Goal: Browse casually

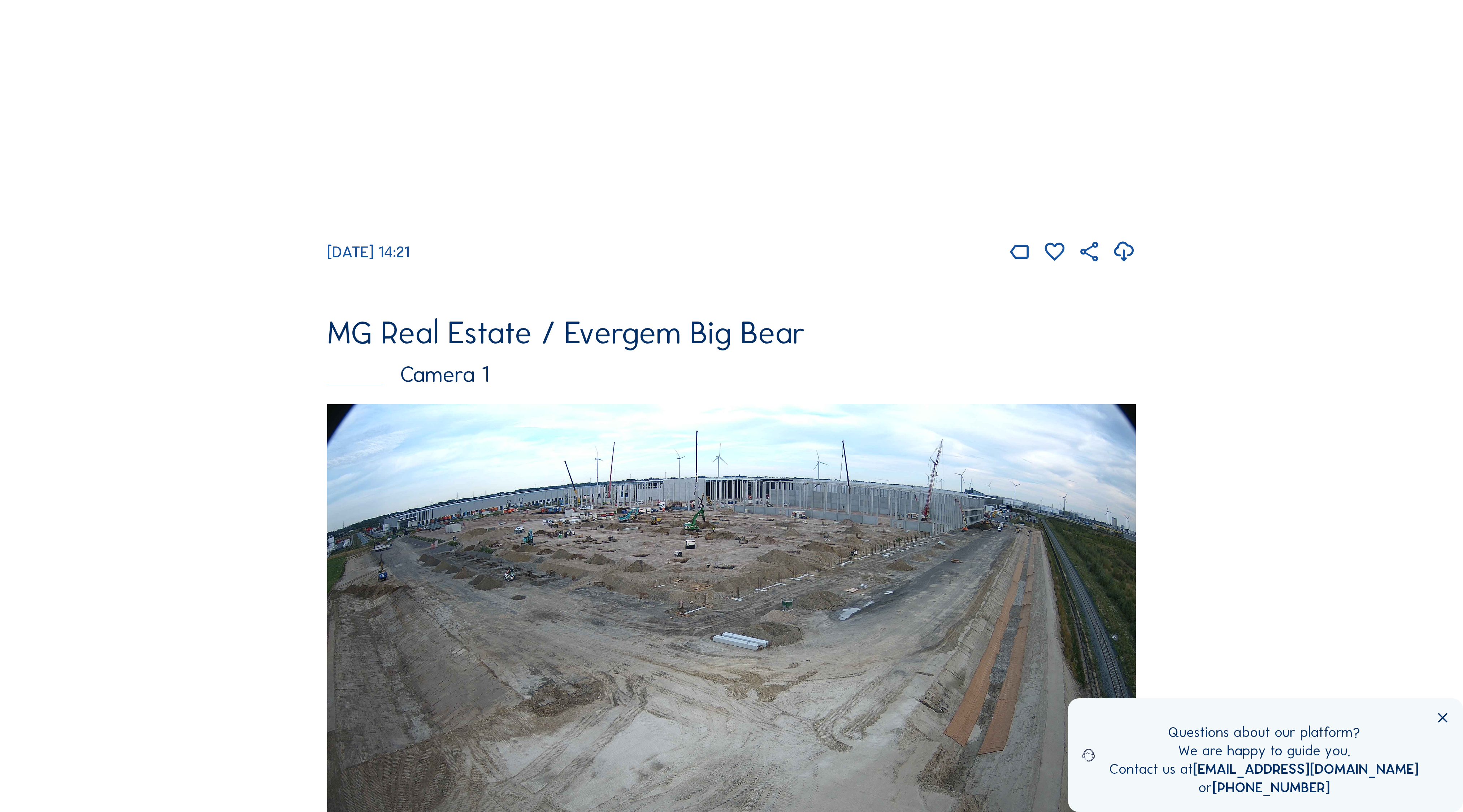
scroll to position [493, 0]
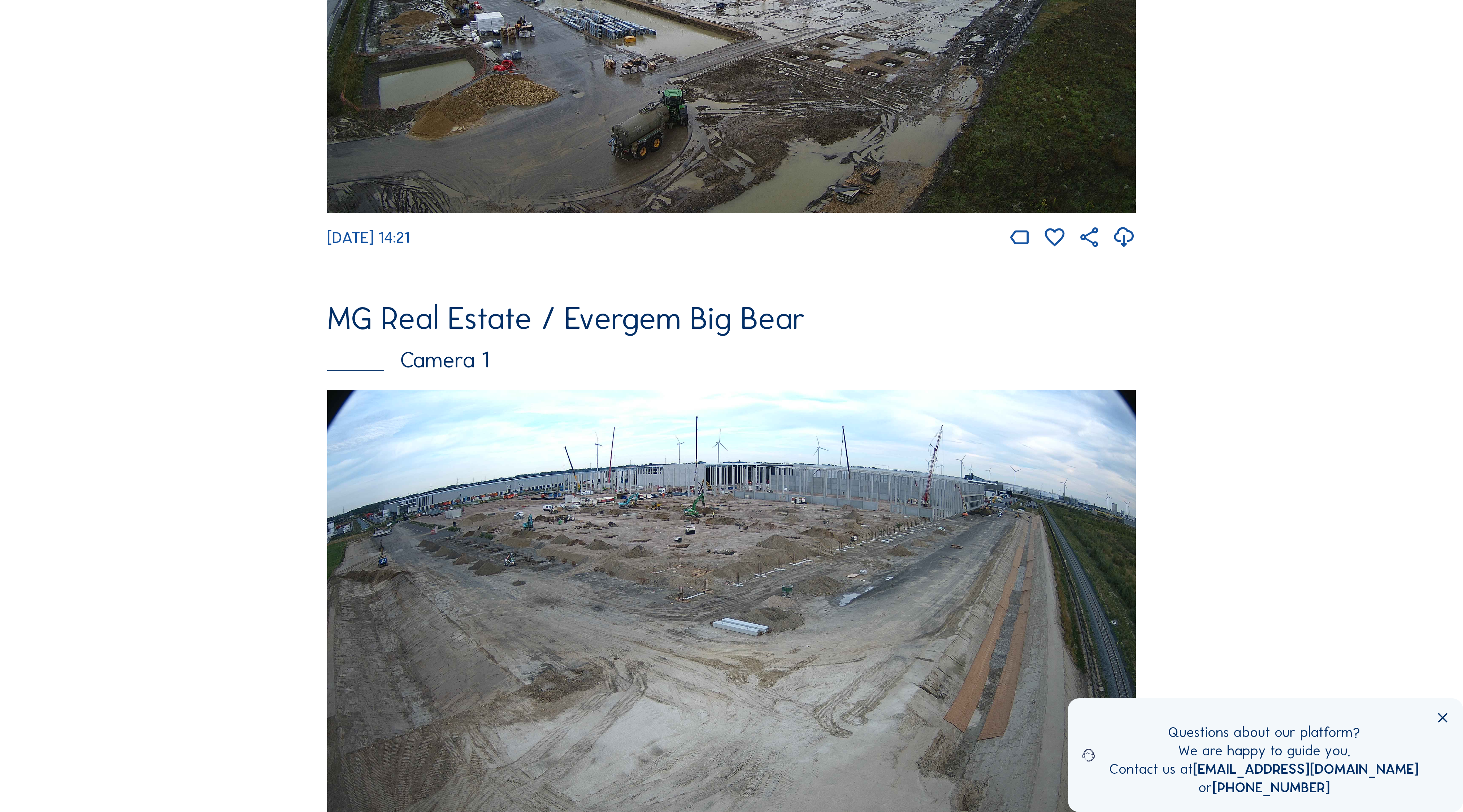
click at [674, 466] on img at bounding box center [732, 617] width 809 height 455
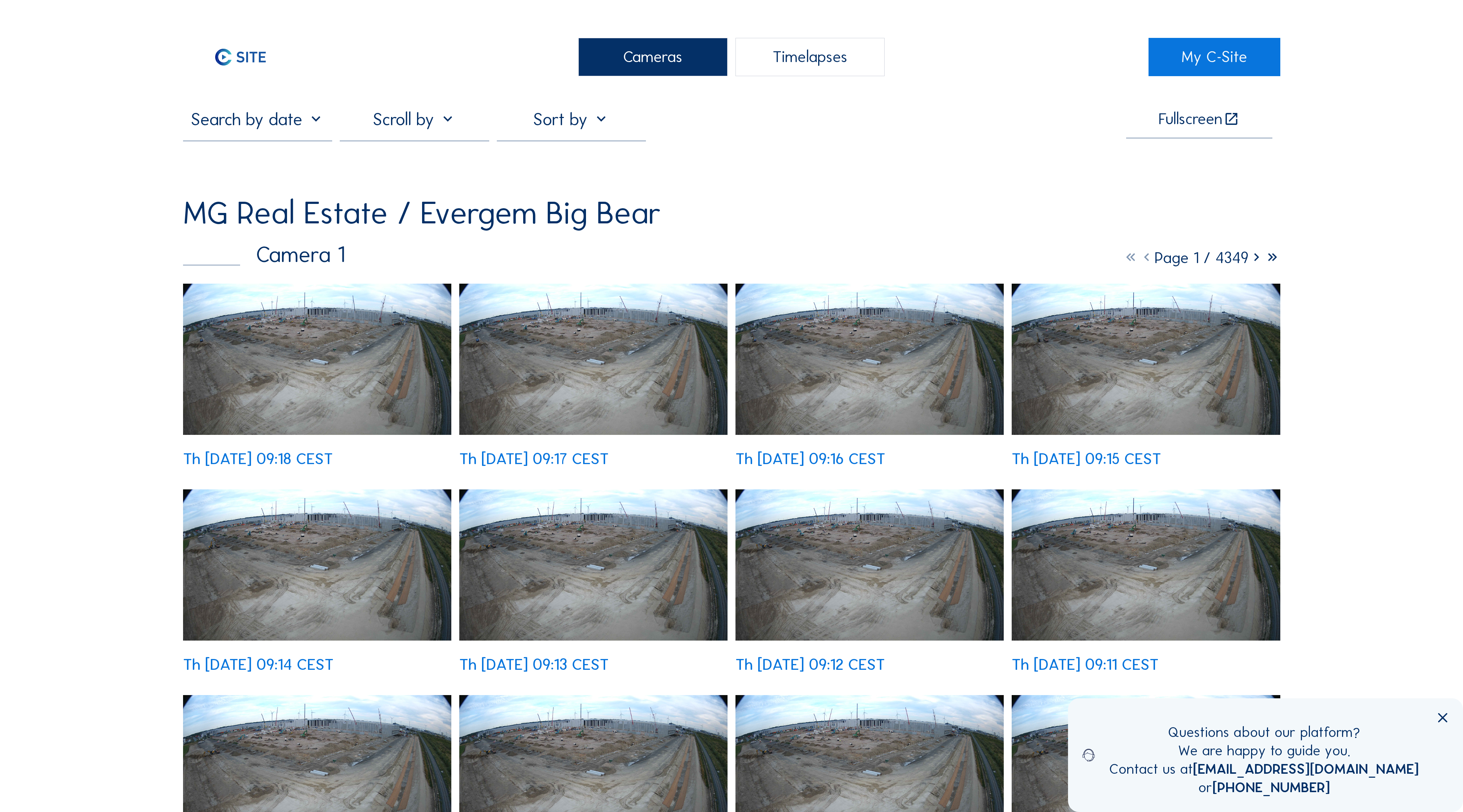
click at [295, 328] on img at bounding box center [318, 359] width 269 height 151
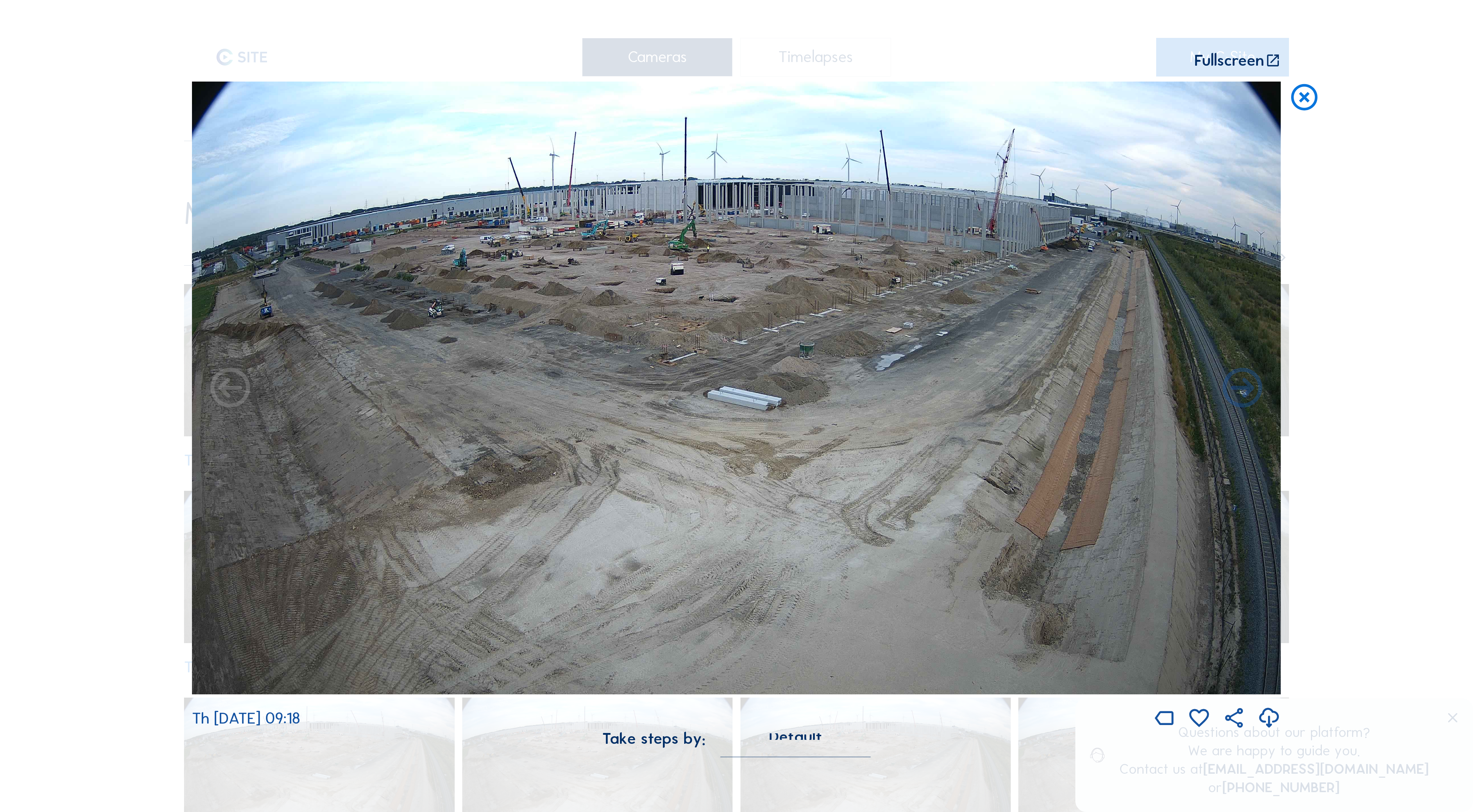
click at [1296, 82] on icon at bounding box center [1305, 98] width 32 height 33
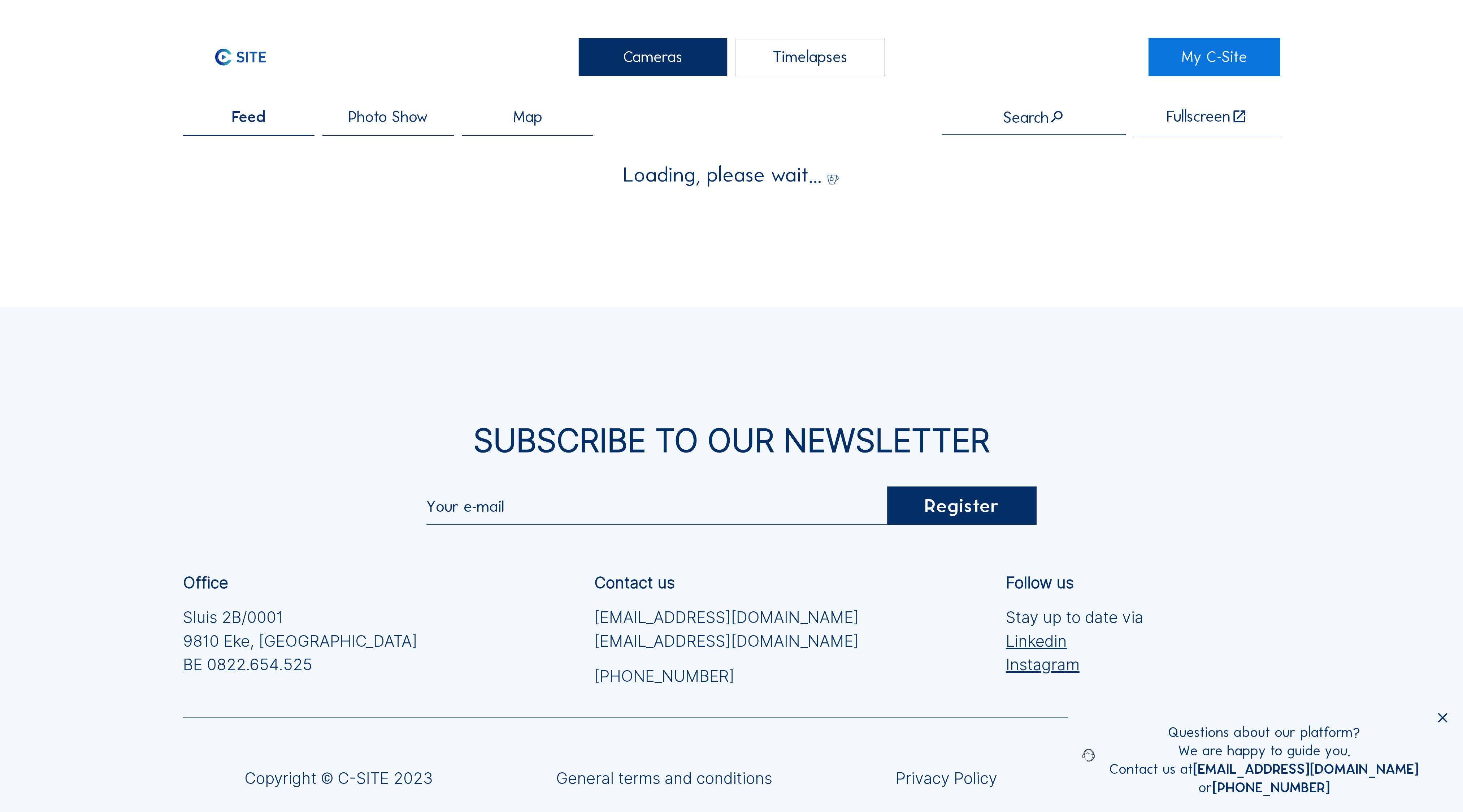
scroll to position [58, 0]
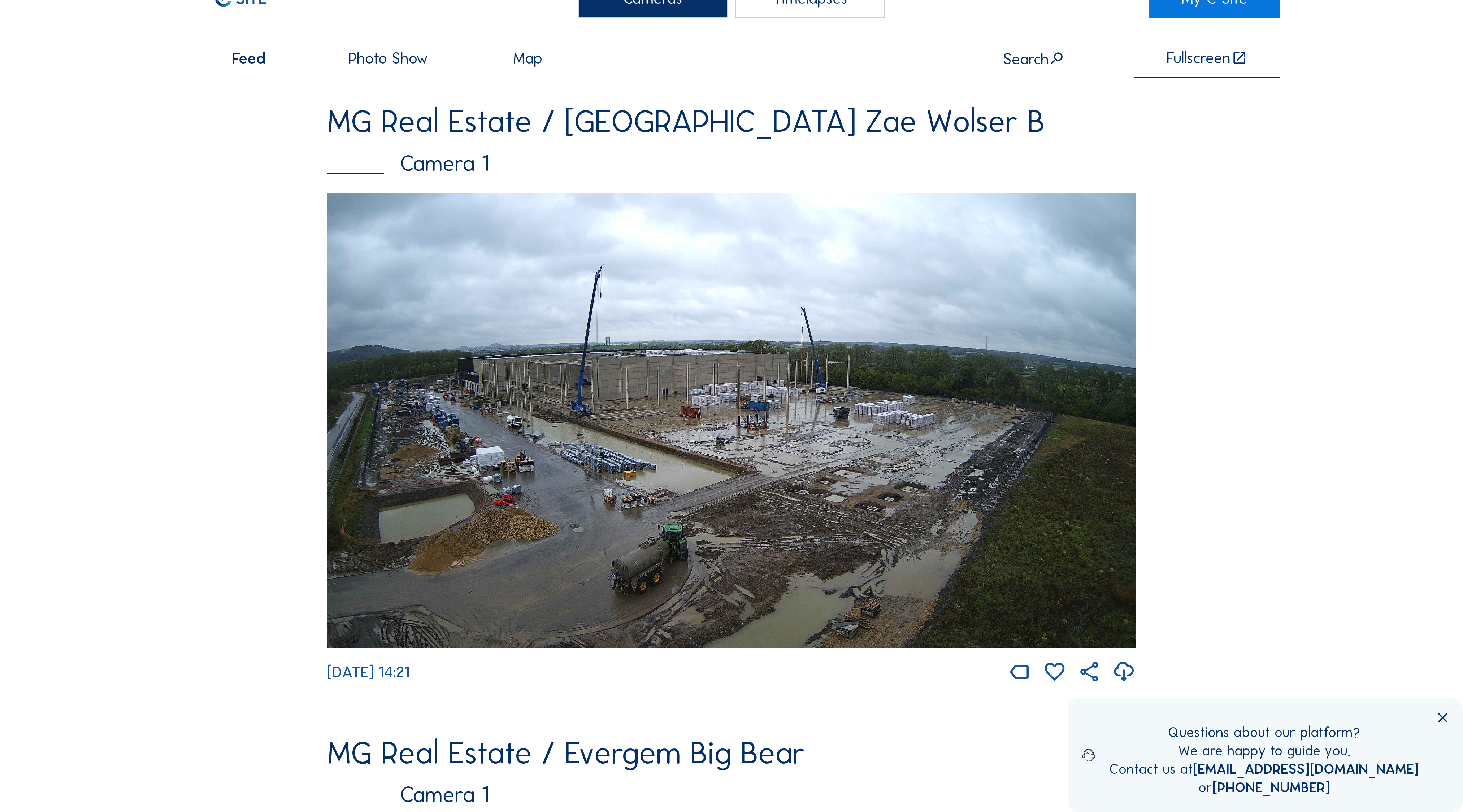
click at [614, 325] on img at bounding box center [732, 420] width 809 height 455
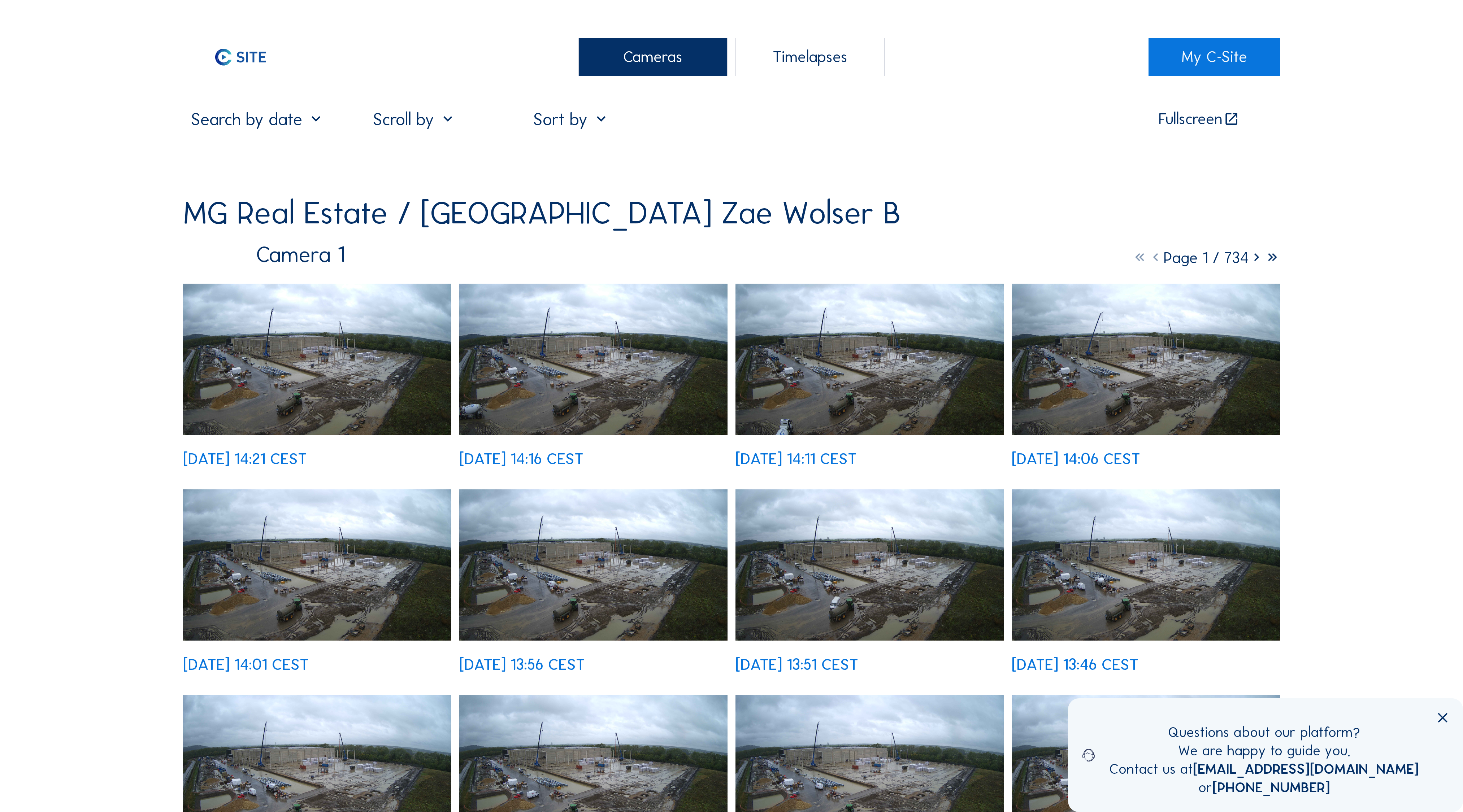
click at [338, 291] on img at bounding box center [318, 359] width 269 height 151
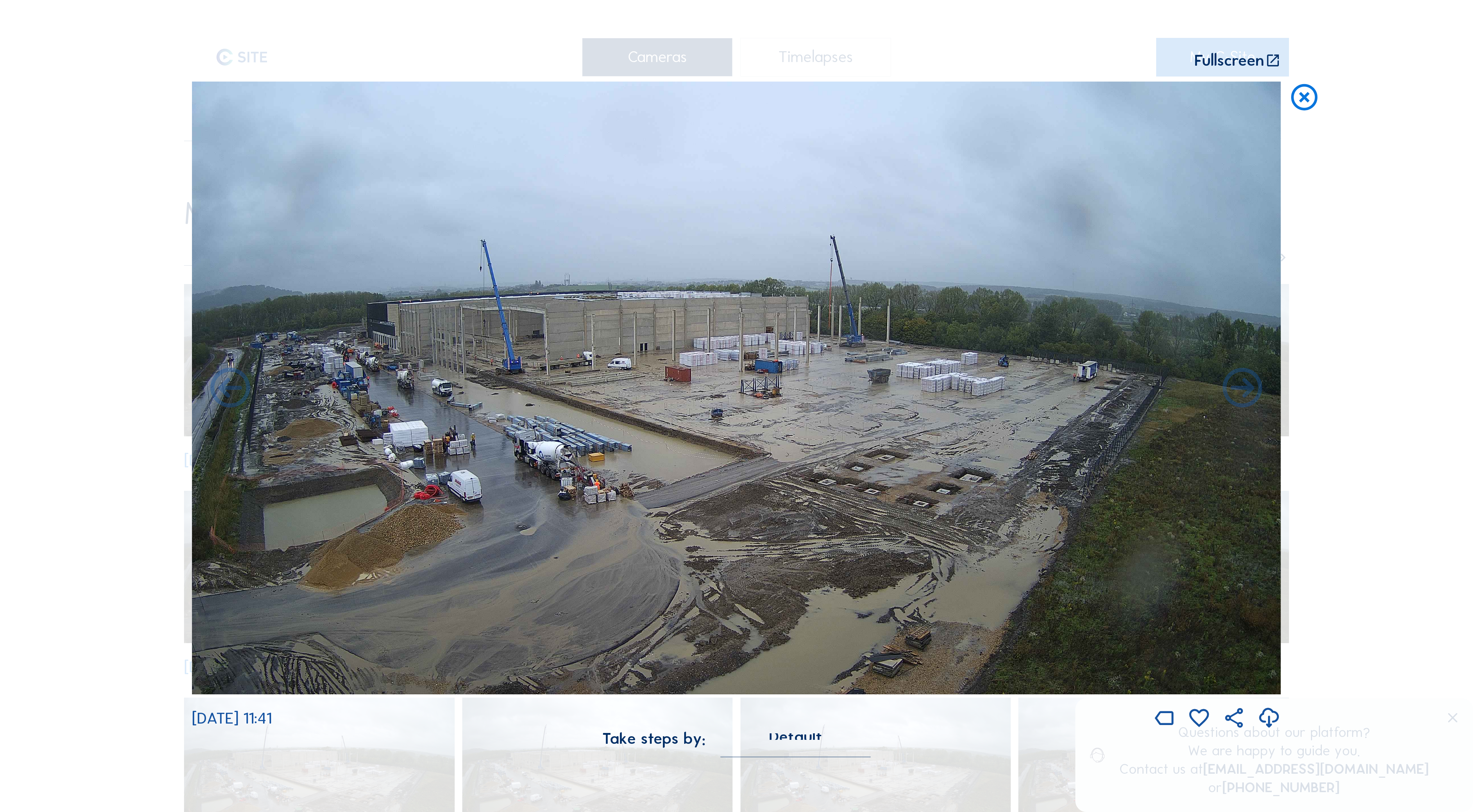
click at [1304, 82] on icon at bounding box center [1305, 98] width 32 height 33
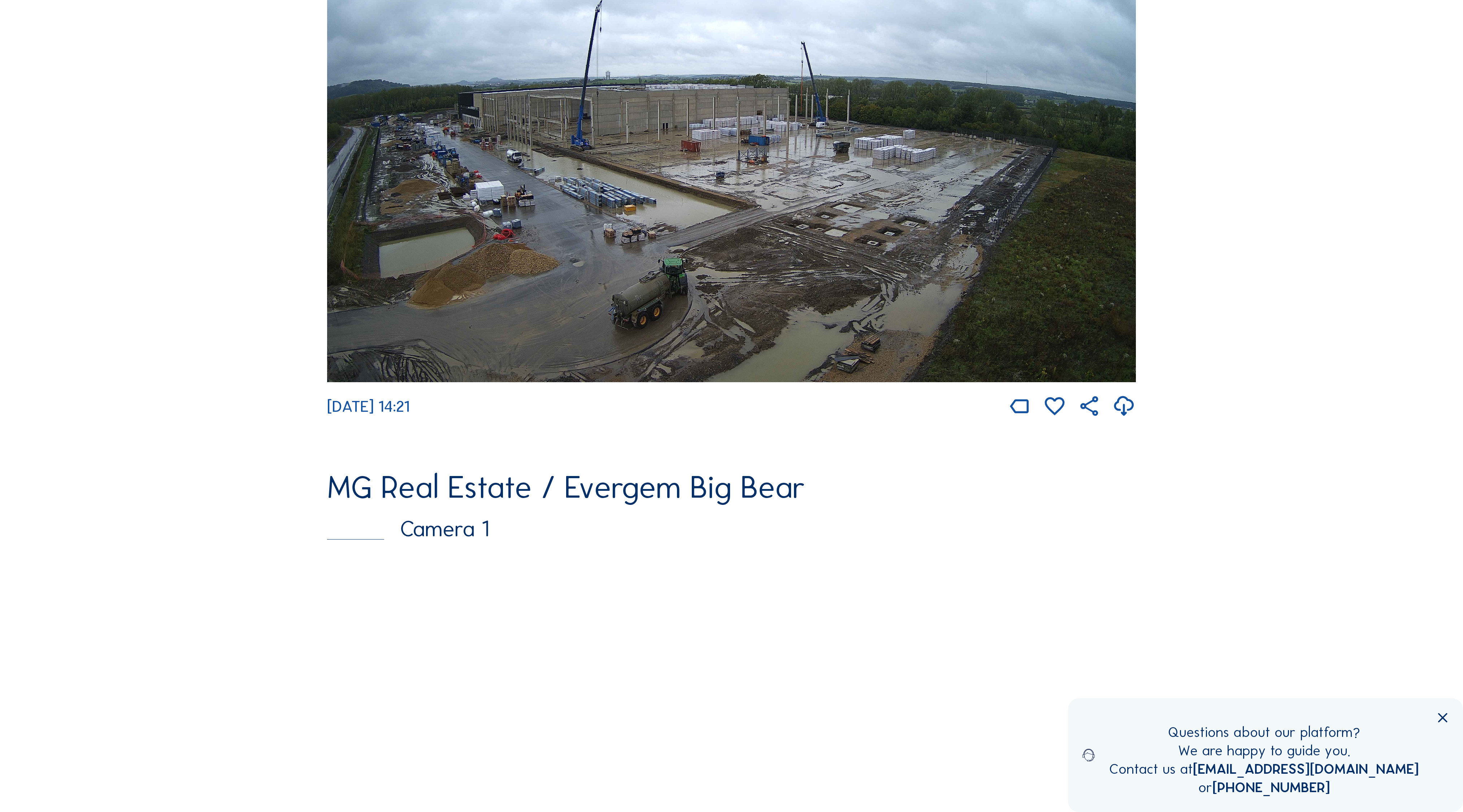
scroll to position [441, 0]
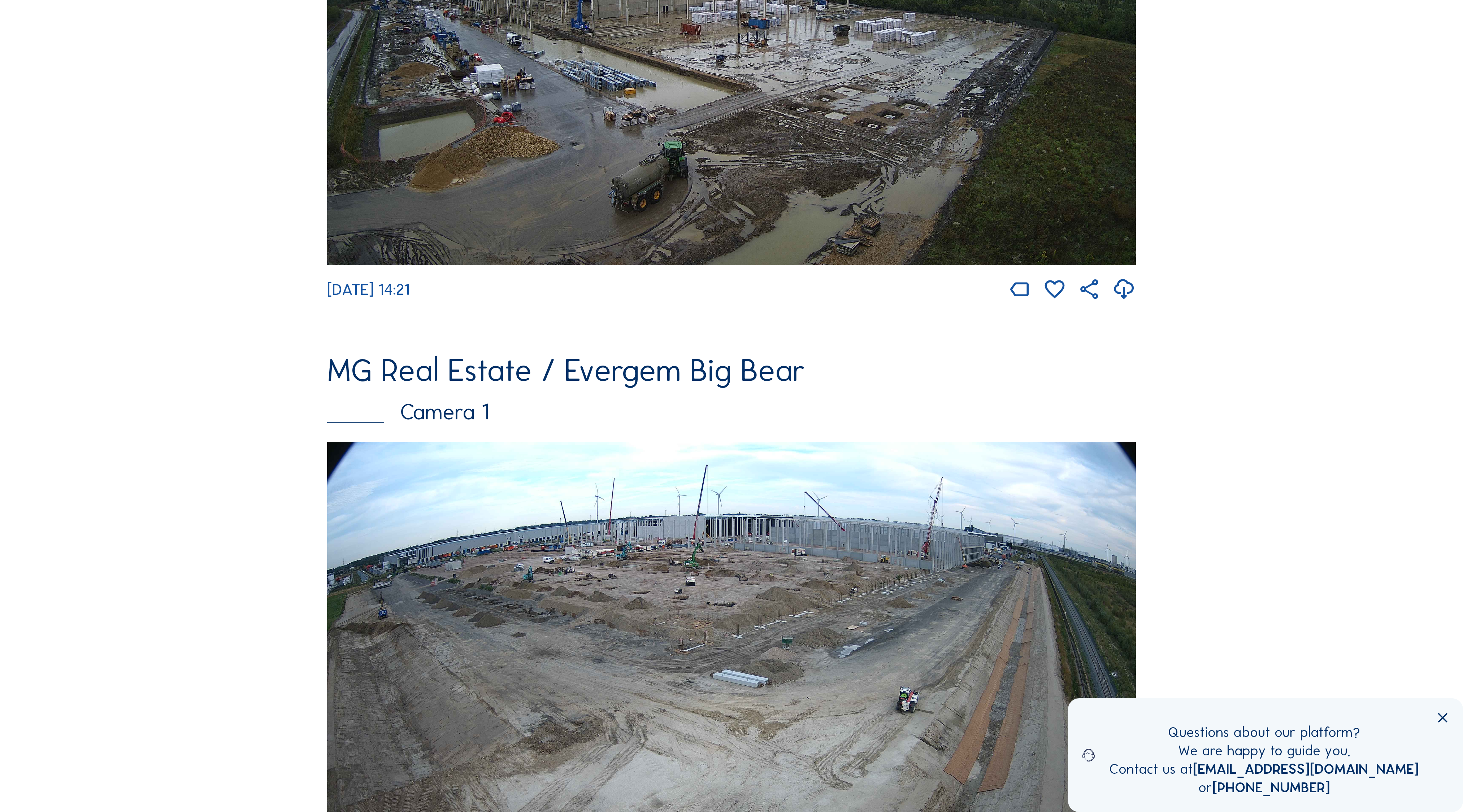
click at [703, 556] on img at bounding box center [732, 668] width 809 height 455
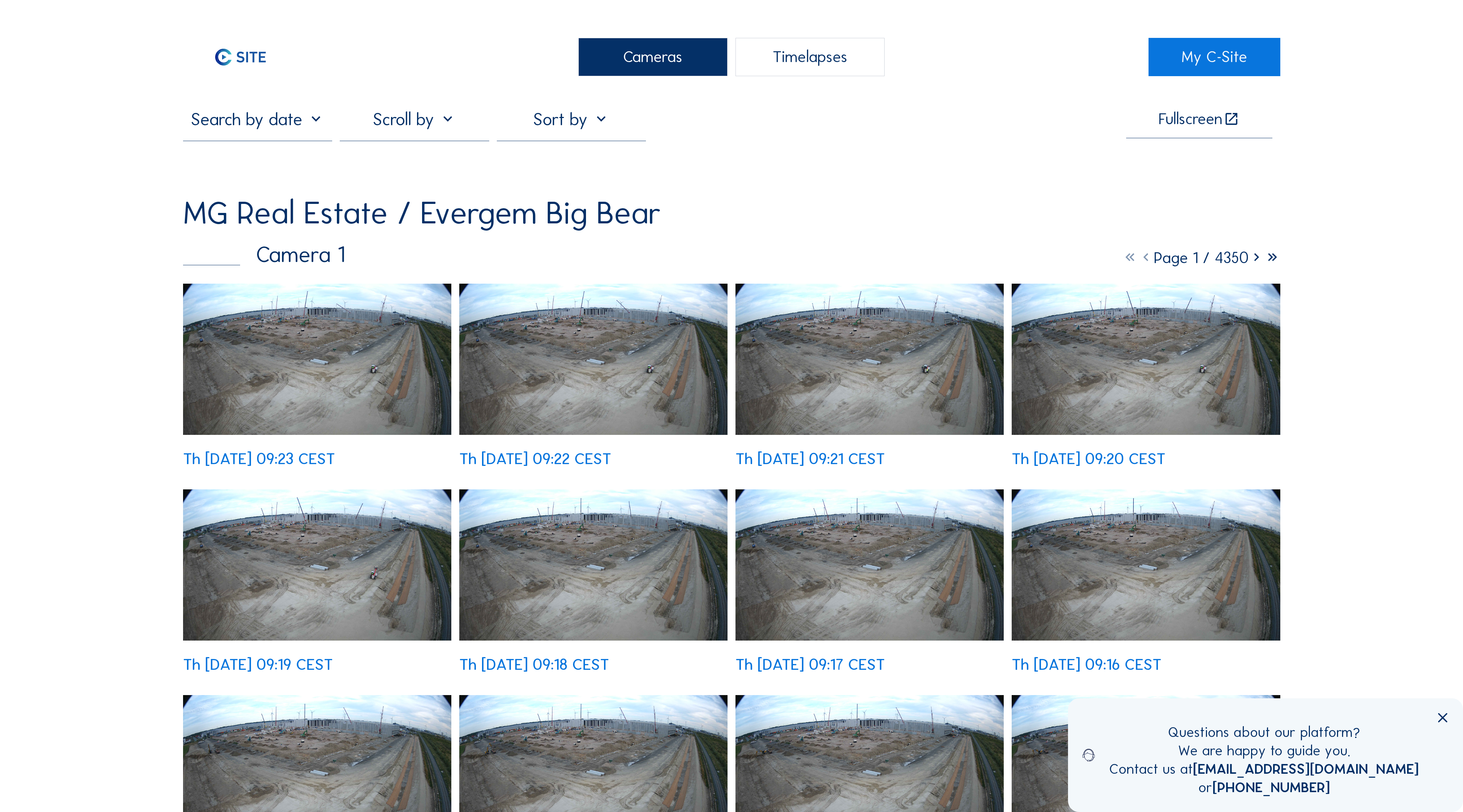
click at [347, 349] on img at bounding box center [318, 359] width 269 height 151
